Goal: Information Seeking & Learning: Learn about a topic

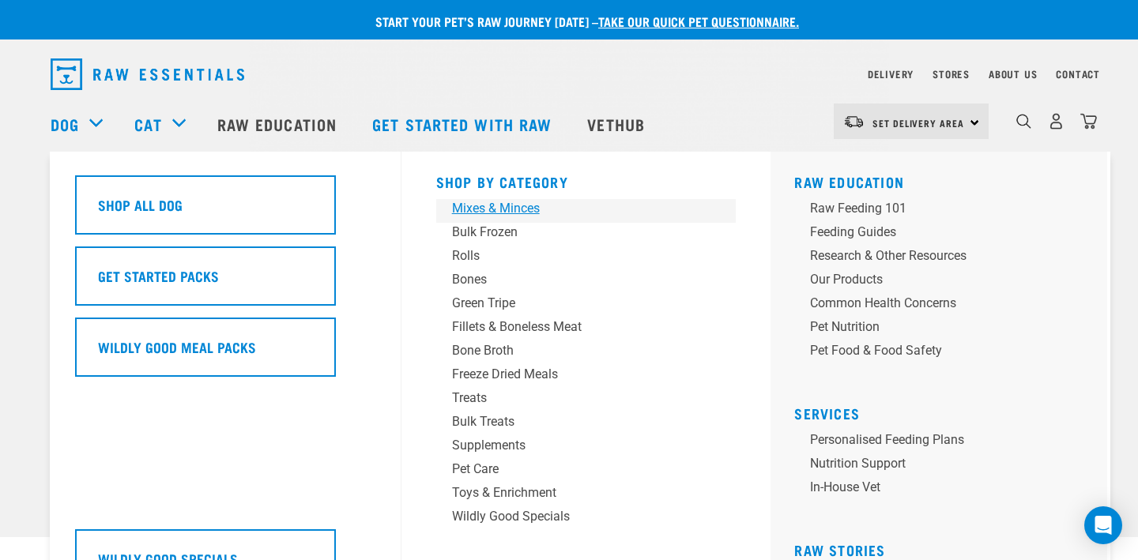
click at [518, 217] on div "Mixes & Minces" at bounding box center [575, 208] width 247 height 19
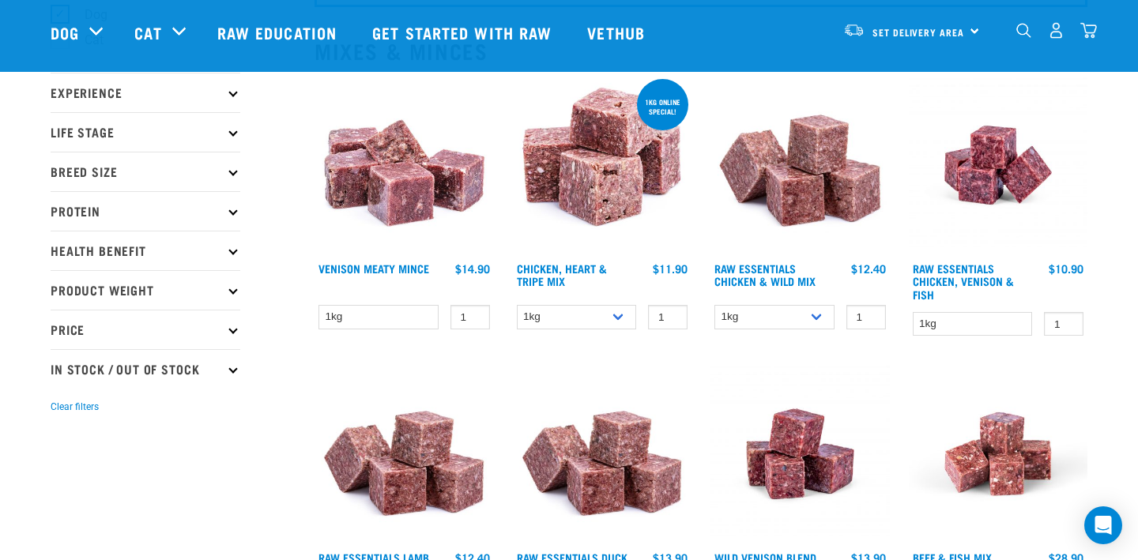
scroll to position [167, 0]
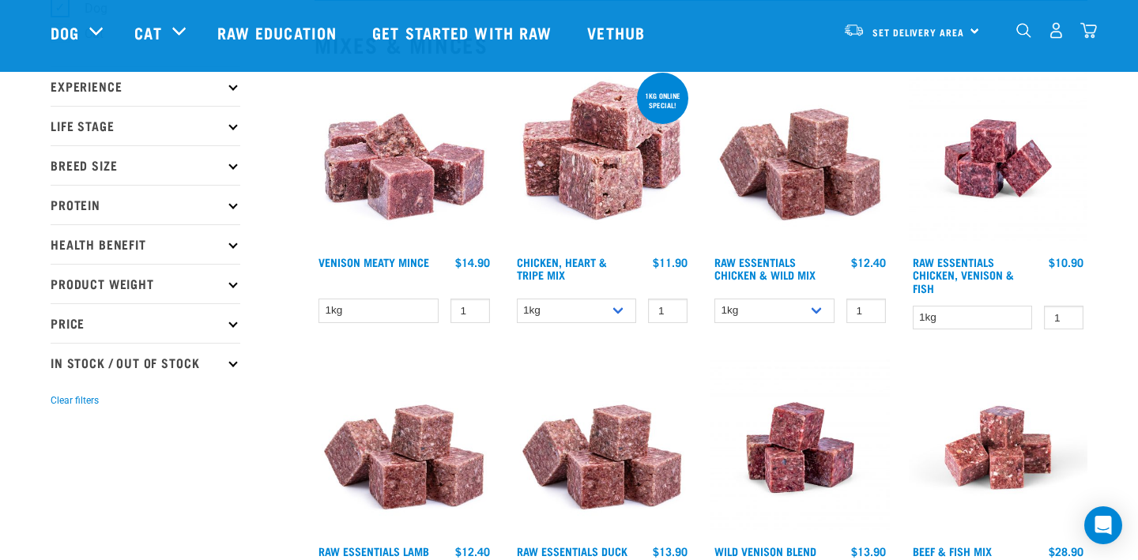
click at [214, 242] on p "Health Benefit" at bounding box center [146, 244] width 190 height 40
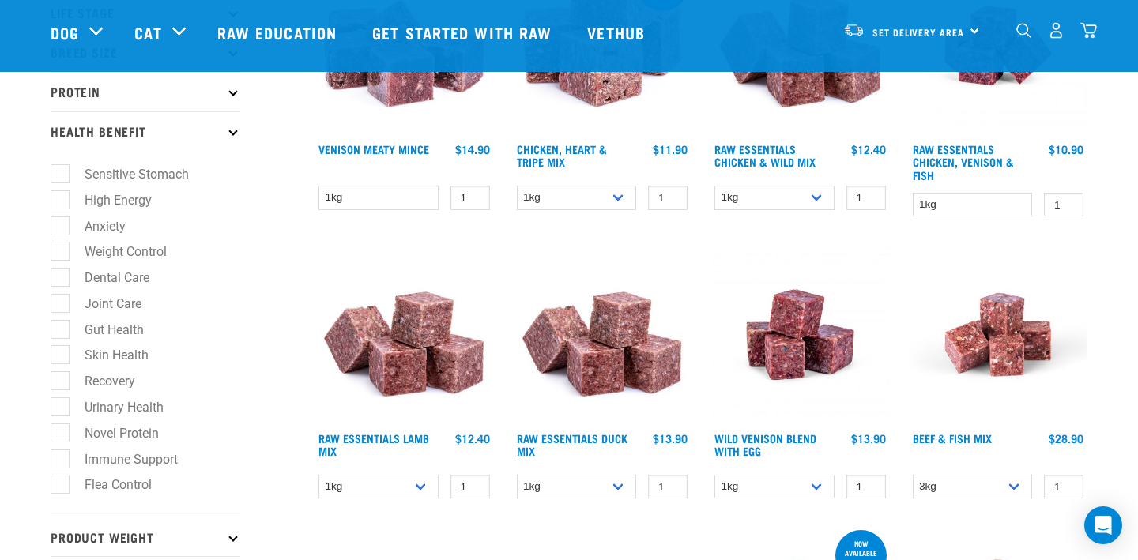
scroll to position [282, 0]
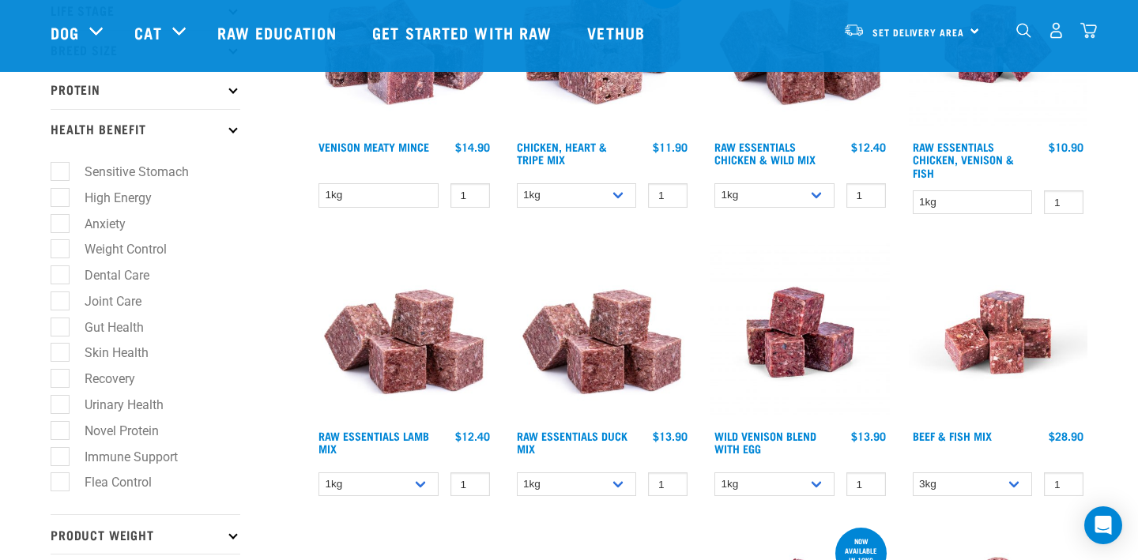
click at [62, 277] on label "Dental Care" at bounding box center [107, 276] width 96 height 20
click at [61, 277] on input "Dental Care" at bounding box center [56, 273] width 10 height 10
checkbox input "true"
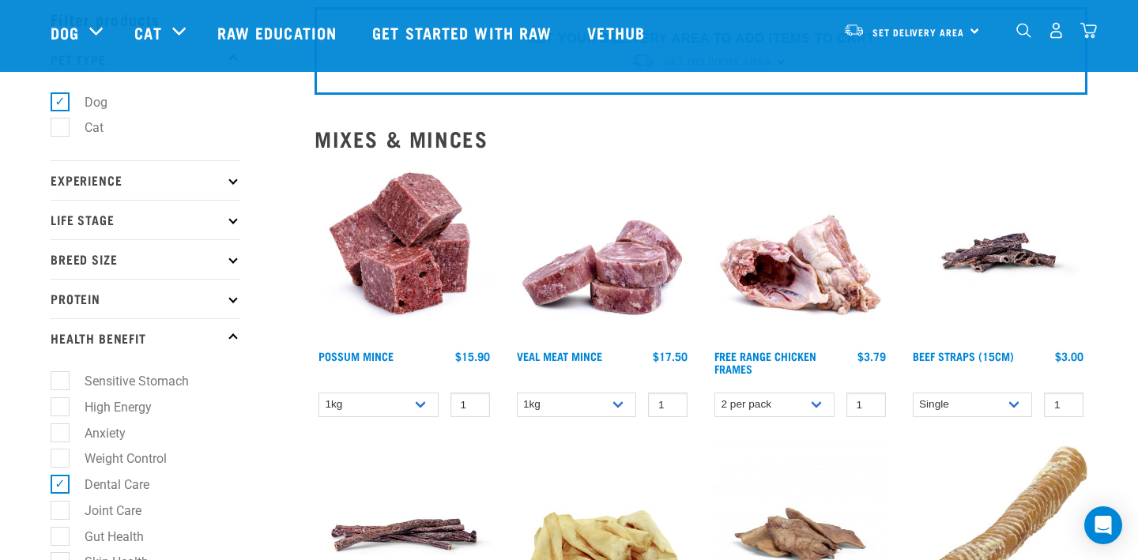
scroll to position [96, 0]
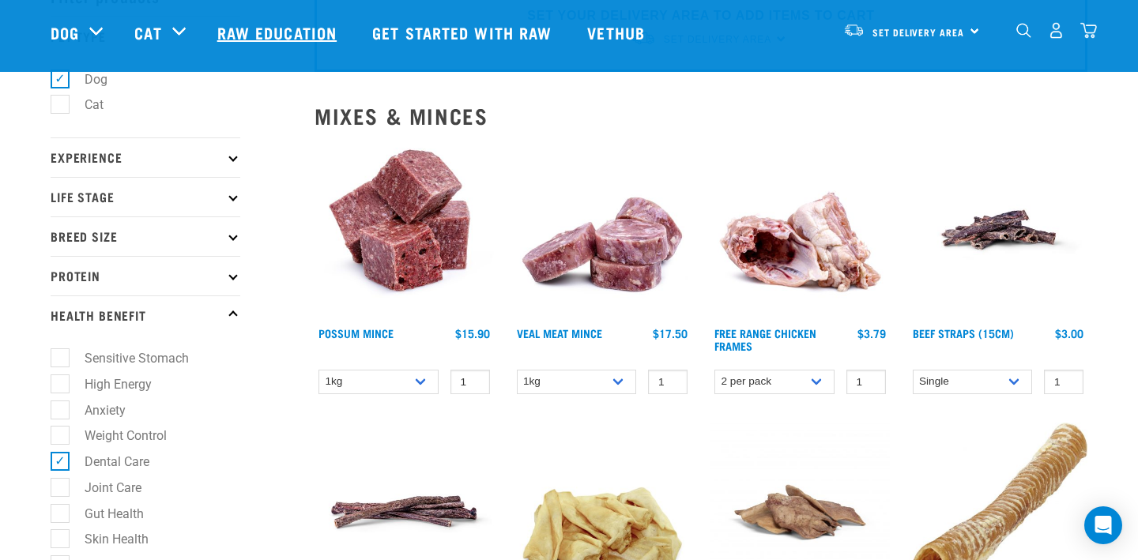
click at [287, 29] on link "Raw Education" at bounding box center [279, 32] width 155 height 63
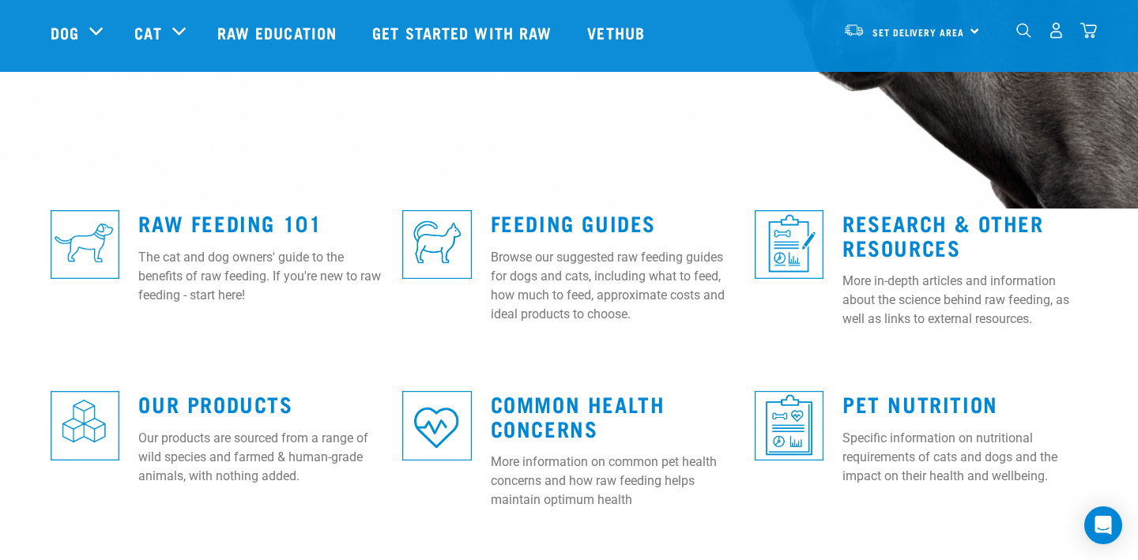
scroll to position [330, 0]
click at [114, 239] on img at bounding box center [85, 243] width 69 height 69
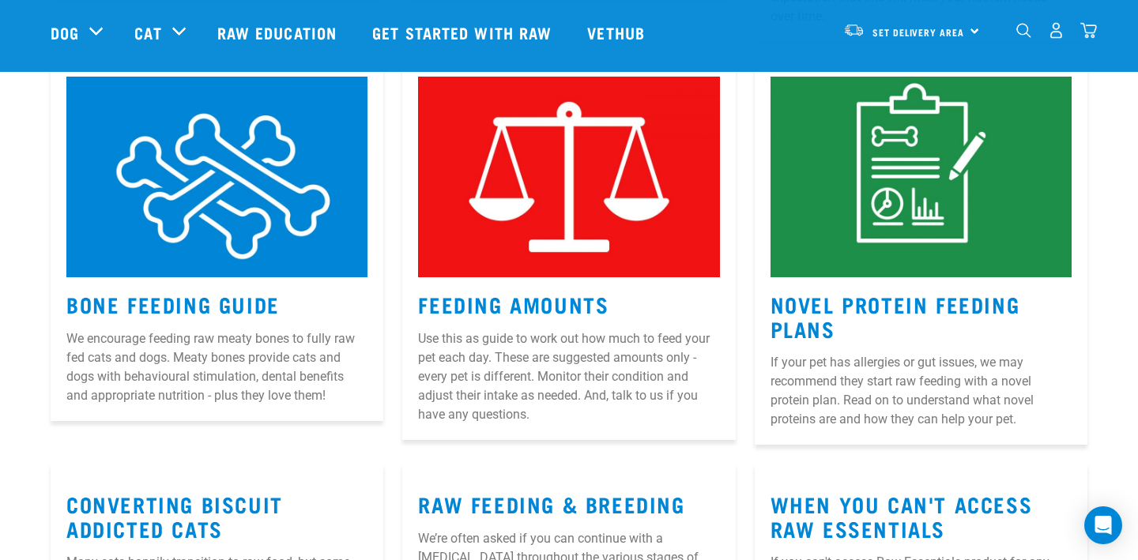
scroll to position [1521, 0]
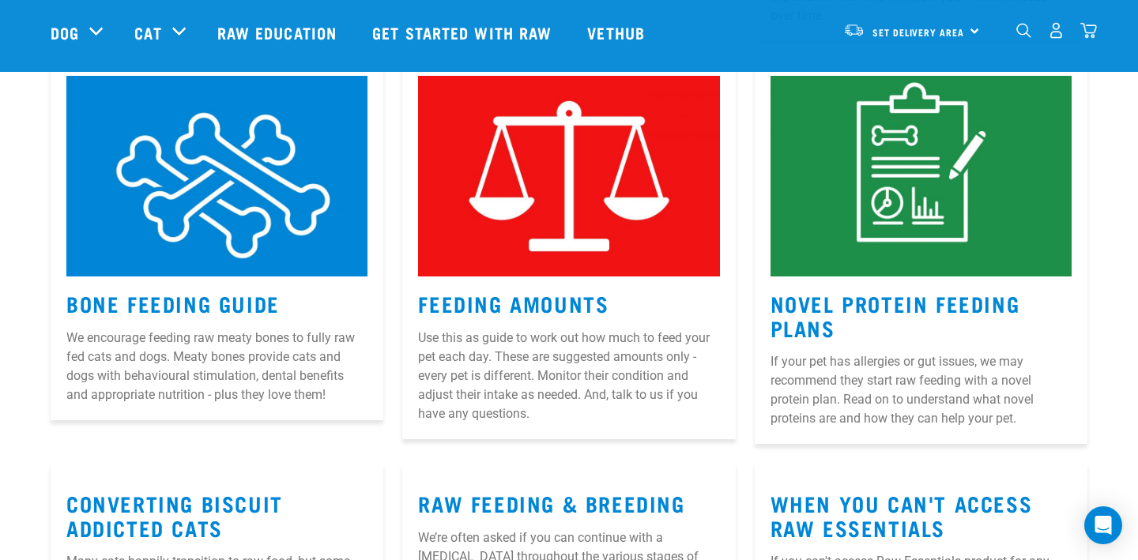
click at [482, 329] on p "Use this as guide to work out how much to feed your pet each day. These are sug…" at bounding box center [568, 376] width 301 height 95
click at [481, 297] on link "Feeding Amounts" at bounding box center [513, 303] width 190 height 12
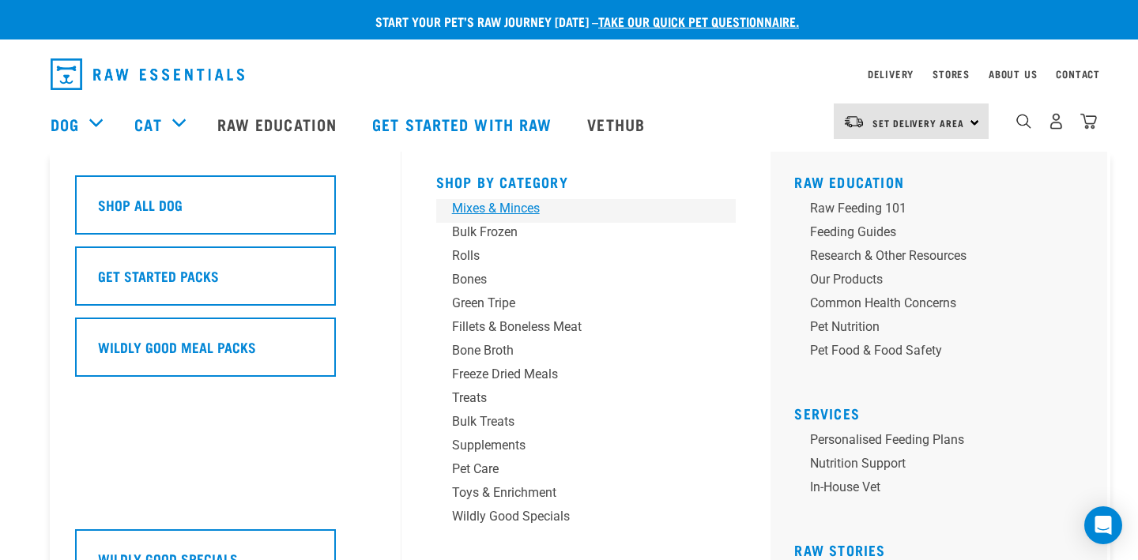
click at [462, 217] on div "Mixes & Minces" at bounding box center [575, 208] width 247 height 19
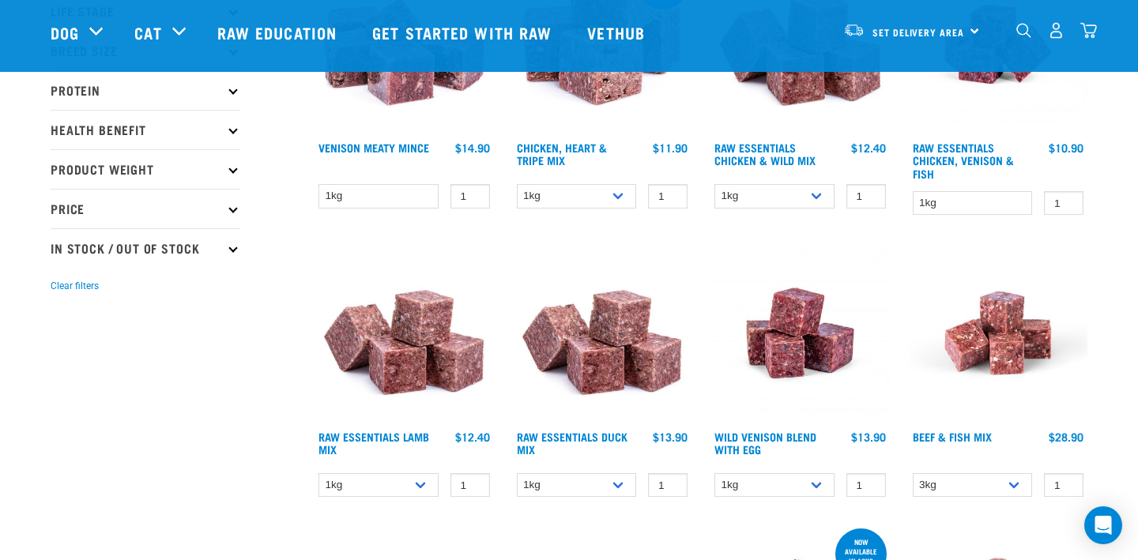
scroll to position [283, 0]
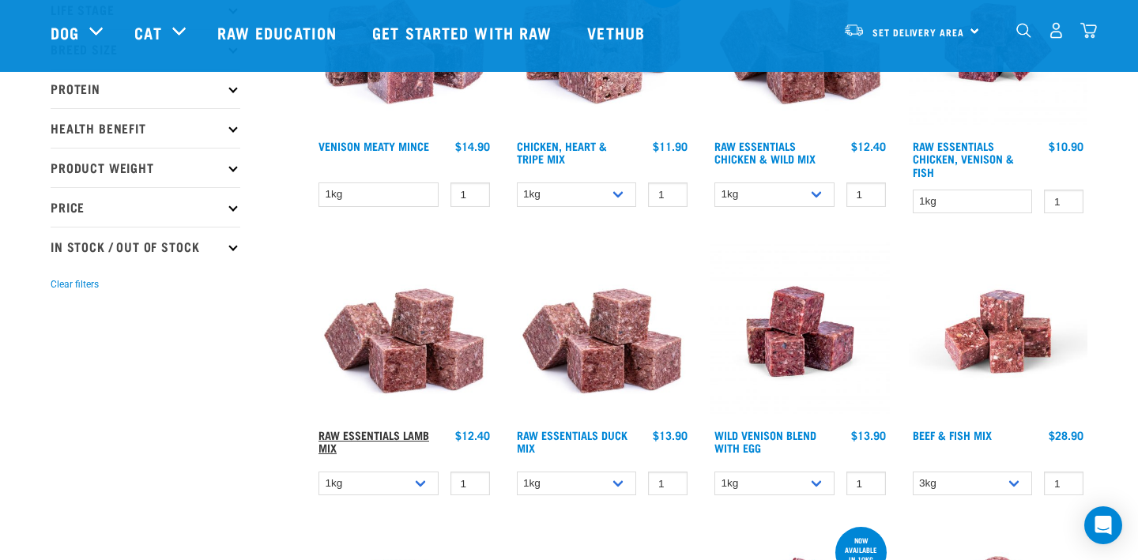
click at [408, 435] on link "Raw Essentials Lamb Mix" at bounding box center [374, 441] width 111 height 18
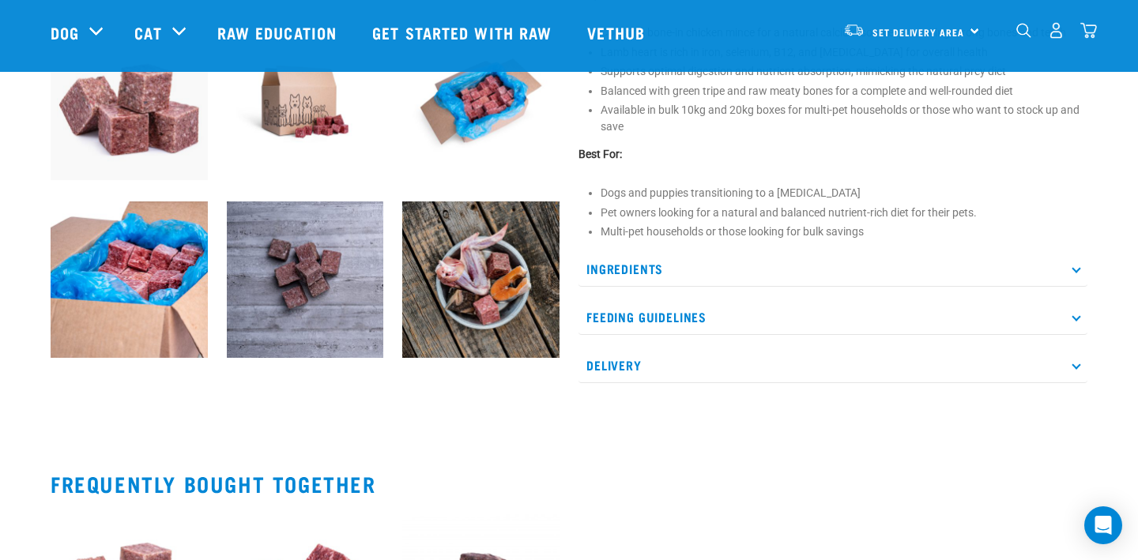
scroll to position [624, 0]
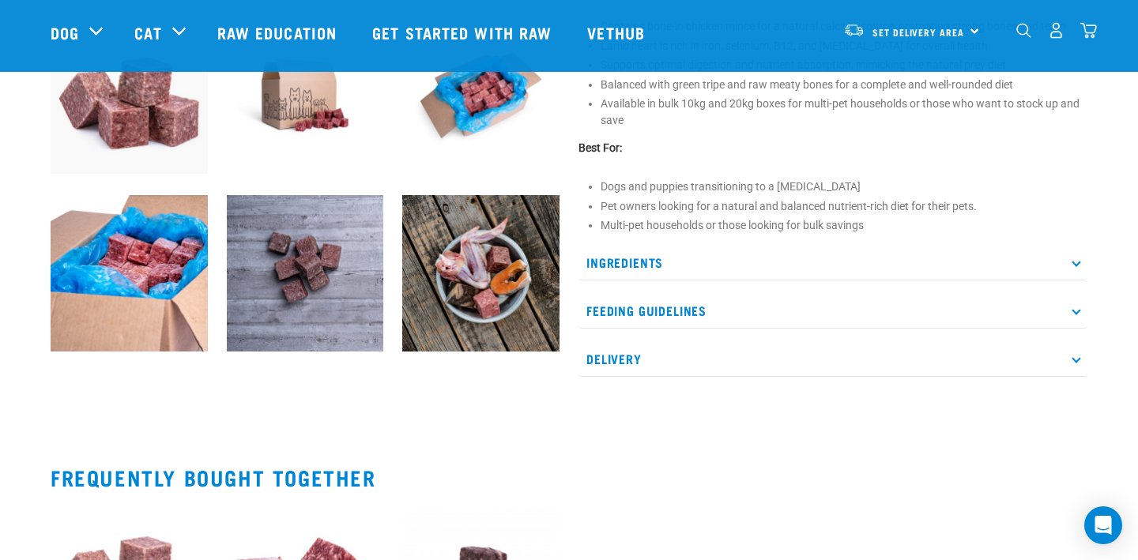
click at [647, 317] on p "Feeding Guidelines" at bounding box center [833, 311] width 509 height 36
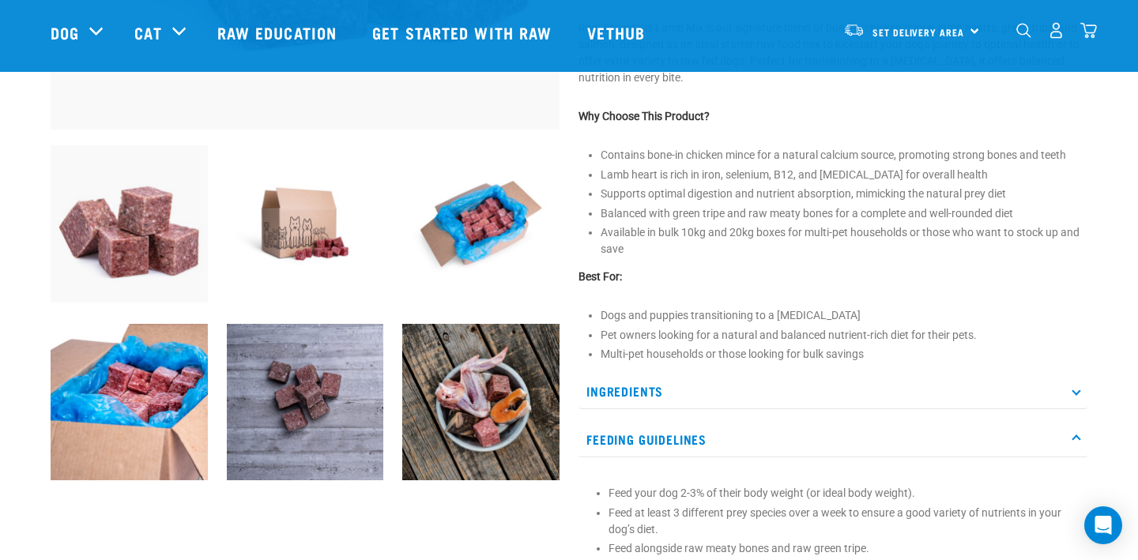
scroll to position [512, 0]
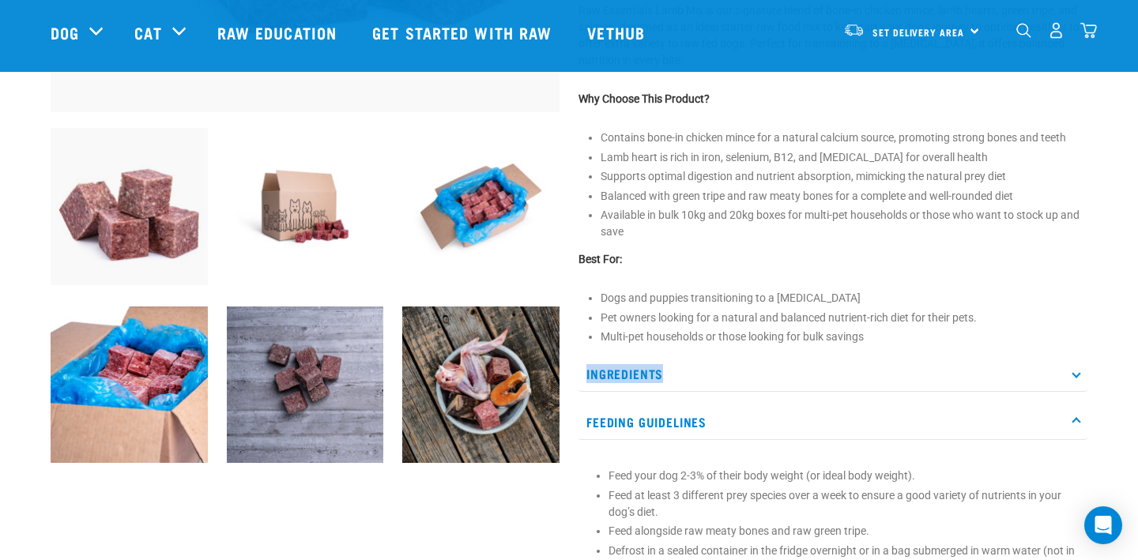
click at [700, 364] on p "Ingredients" at bounding box center [833, 374] width 509 height 36
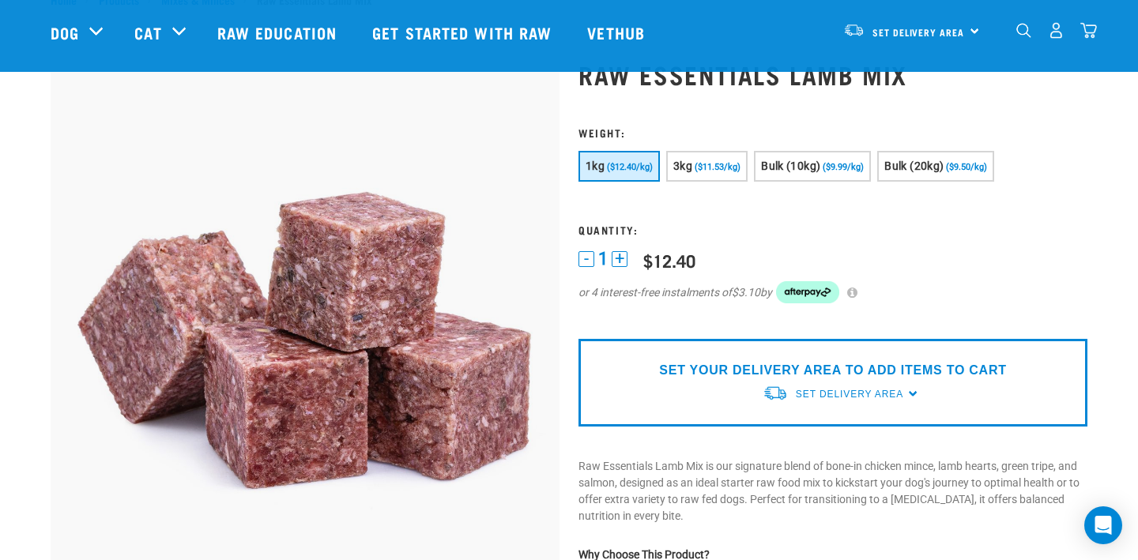
scroll to position [0, 0]
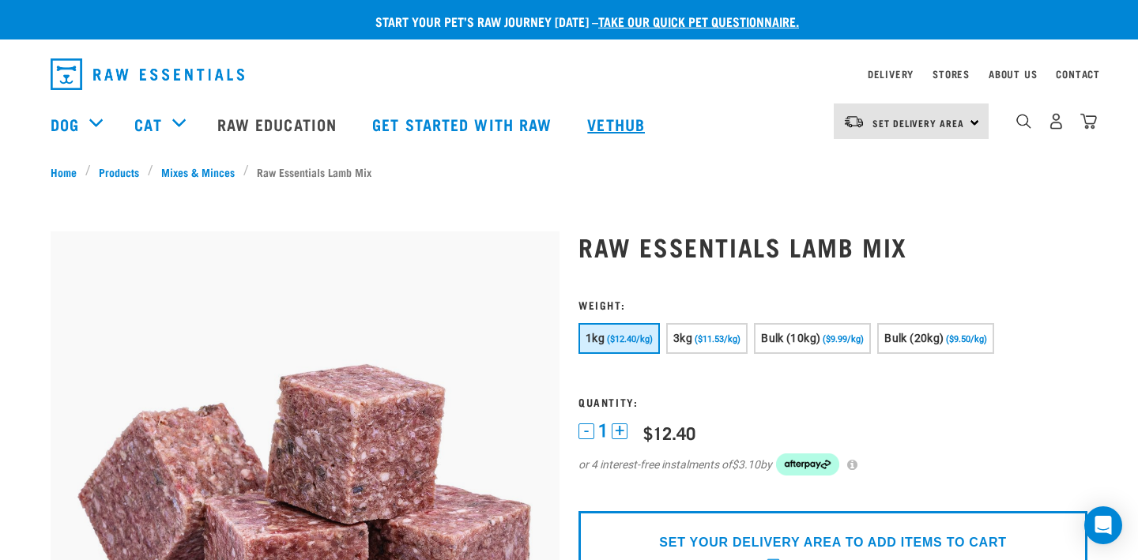
click at [620, 149] on link "Vethub" at bounding box center [617, 123] width 93 height 63
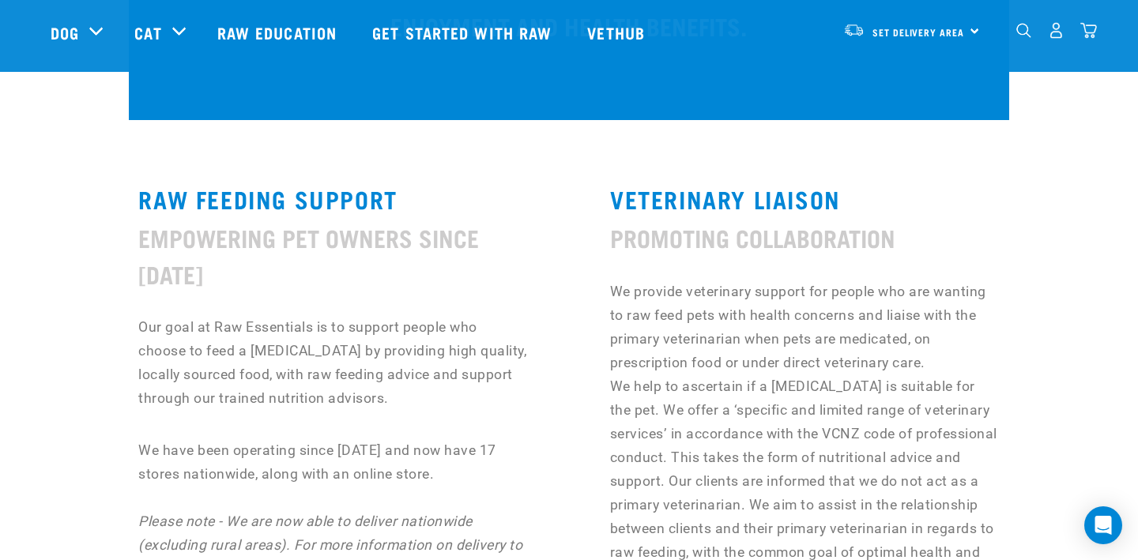
scroll to position [552, 0]
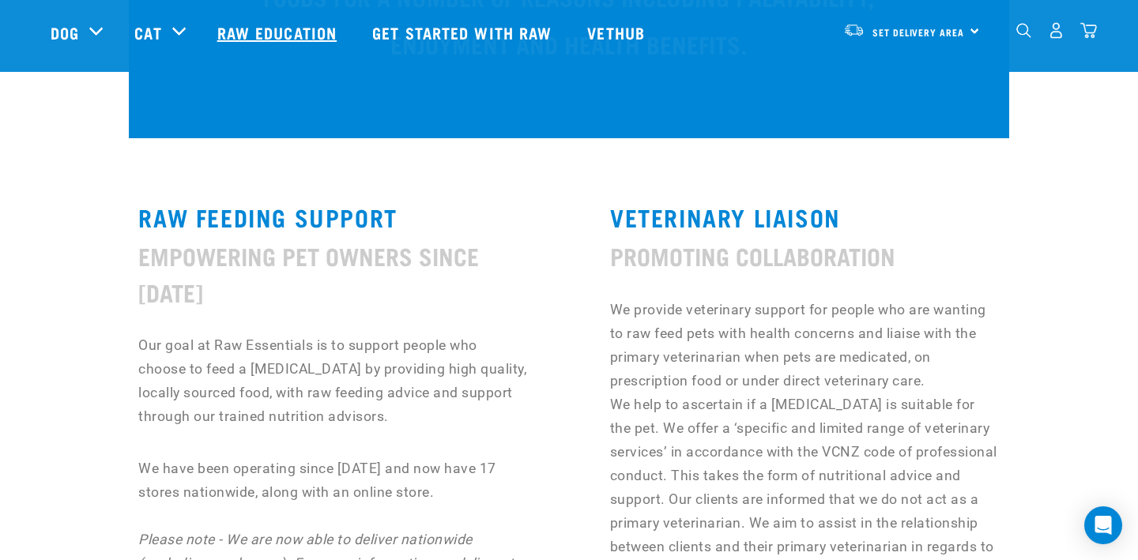
click at [279, 22] on link "Raw Education" at bounding box center [279, 32] width 155 height 63
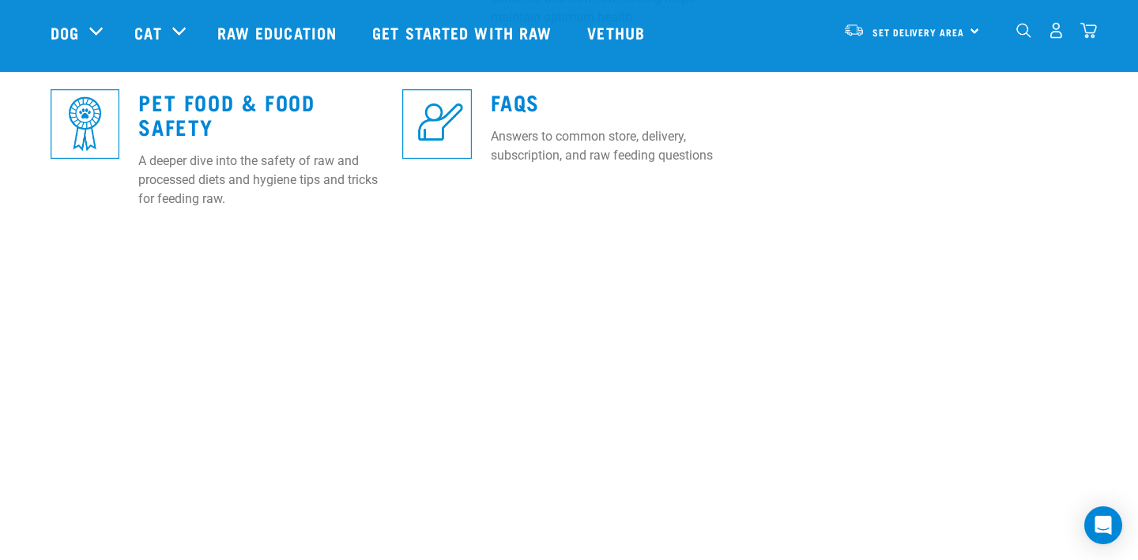
scroll to position [814, 0]
click at [511, 104] on link "FAQs" at bounding box center [515, 99] width 49 height 12
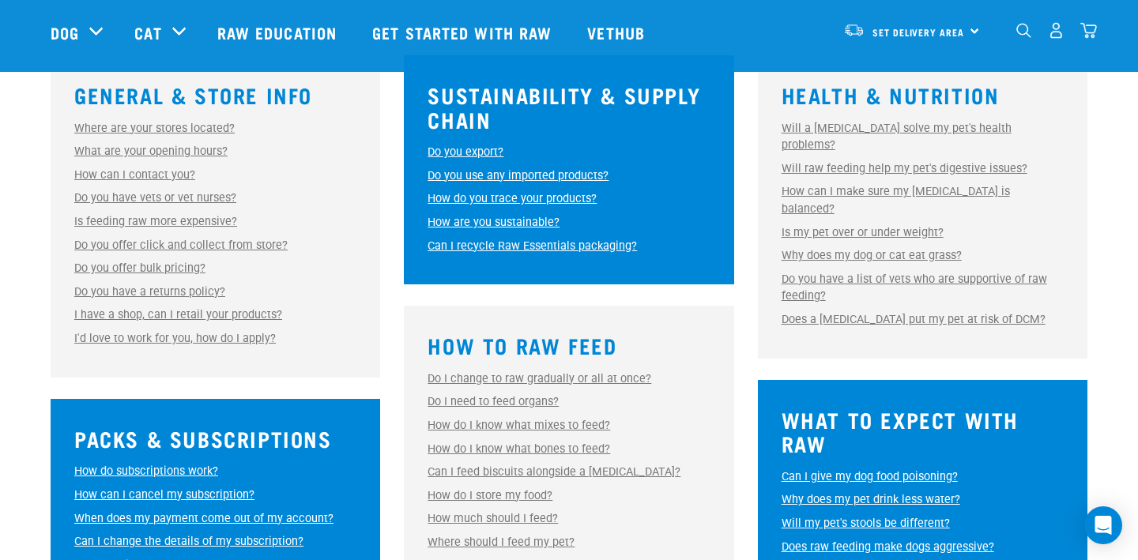
scroll to position [480, 0]
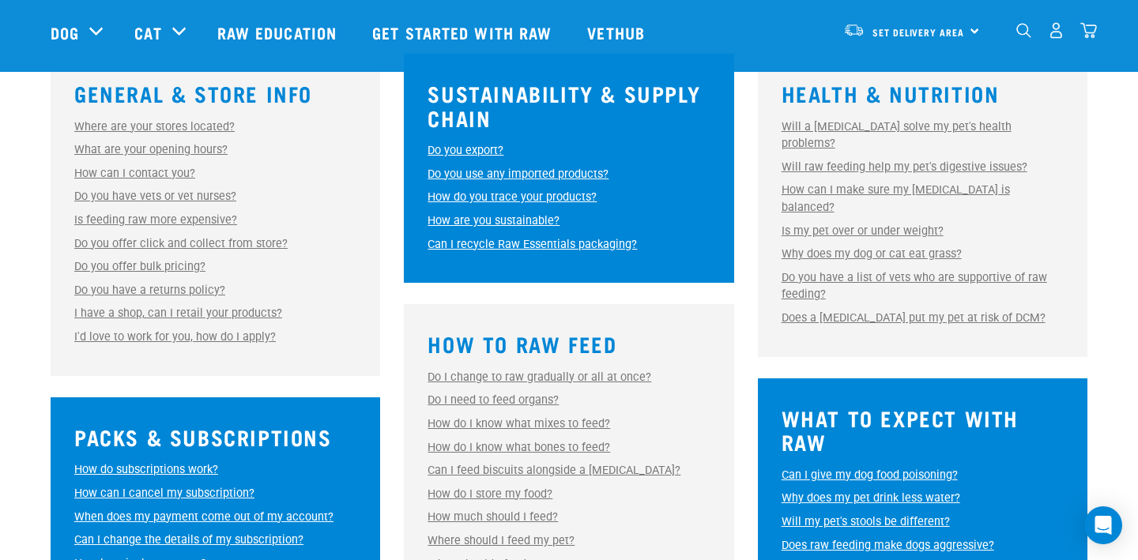
click at [859, 224] on link "Is my pet over or under weight?" at bounding box center [863, 230] width 162 height 13
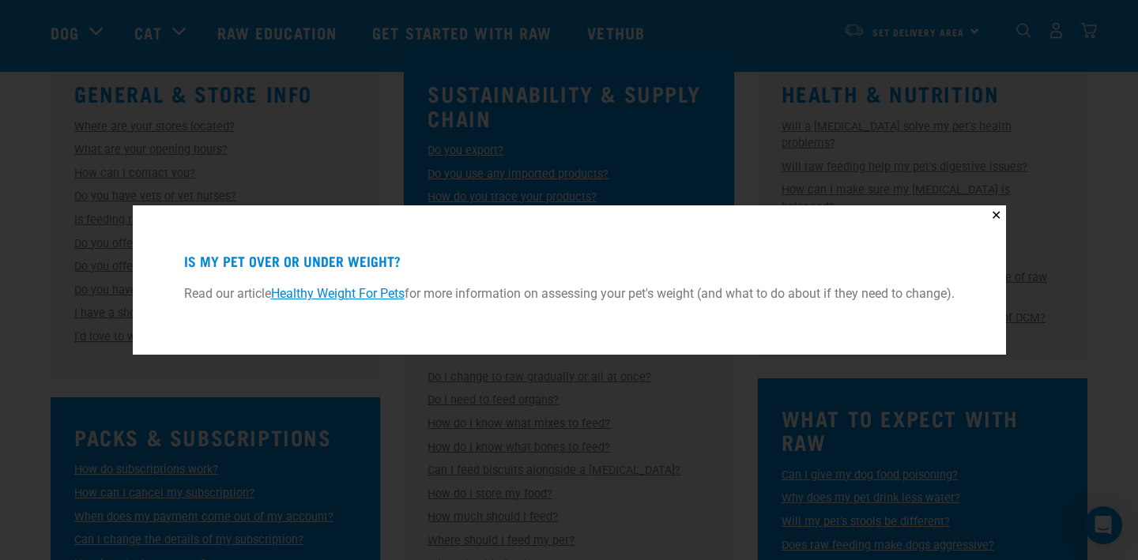
click at [348, 296] on link "Healthy Weight For Pets" at bounding box center [338, 293] width 134 height 15
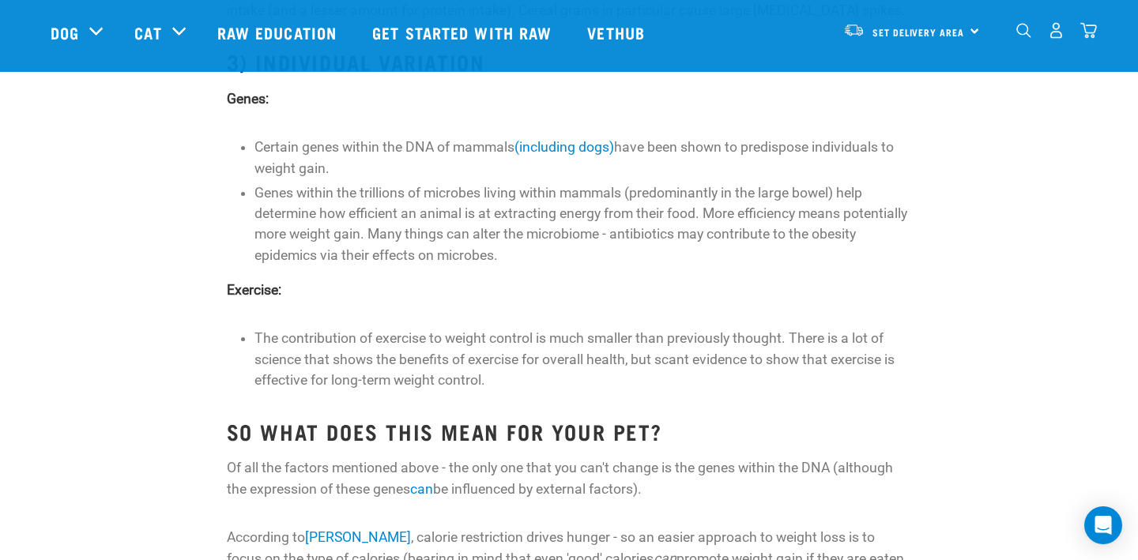
scroll to position [1209, 0]
